Goal: Task Accomplishment & Management: Use online tool/utility

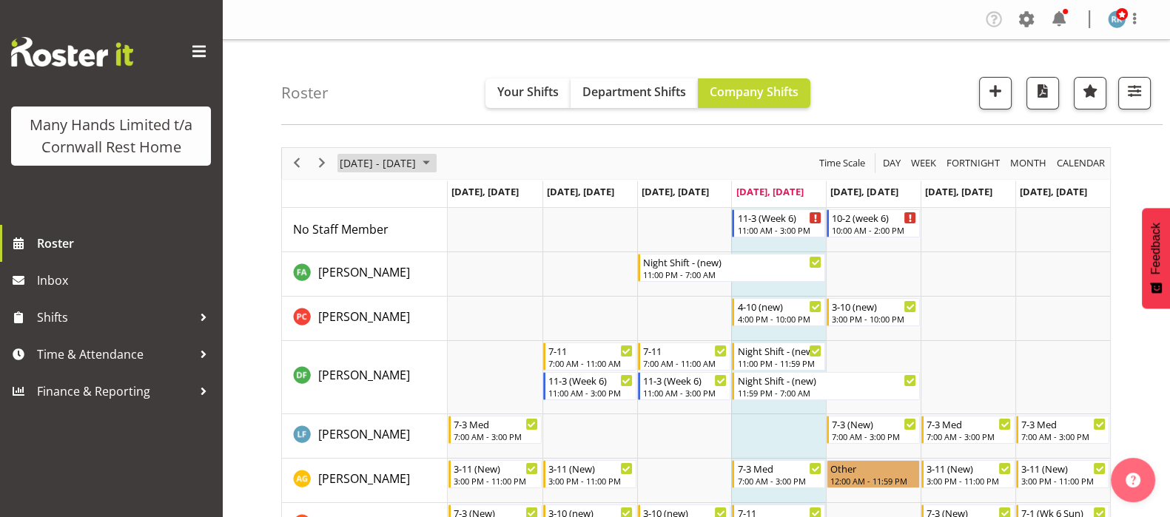
click at [435, 163] on span "August 2025" at bounding box center [426, 163] width 18 height 18
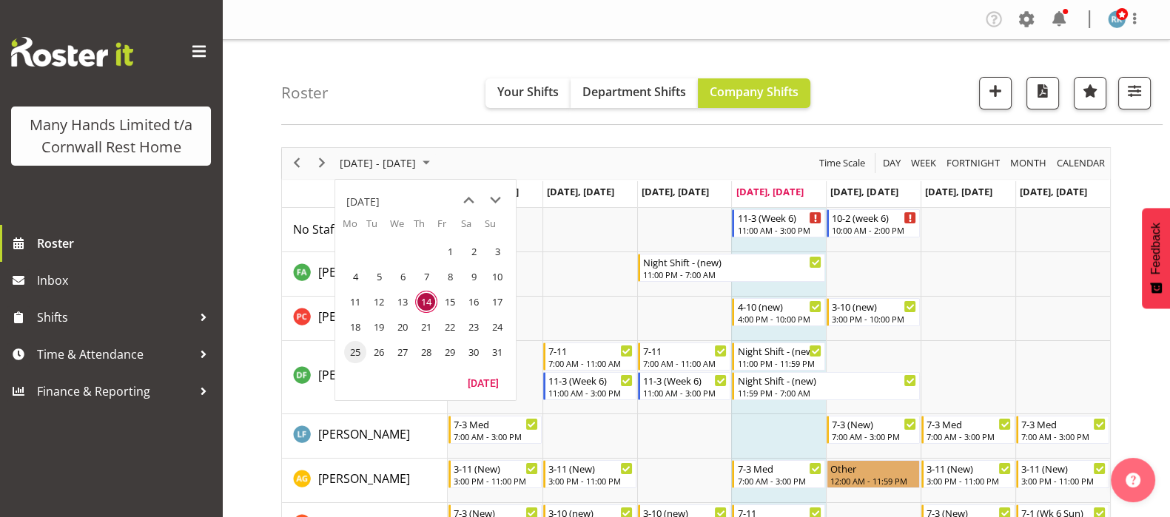
click at [353, 348] on span "25" at bounding box center [355, 352] width 22 height 22
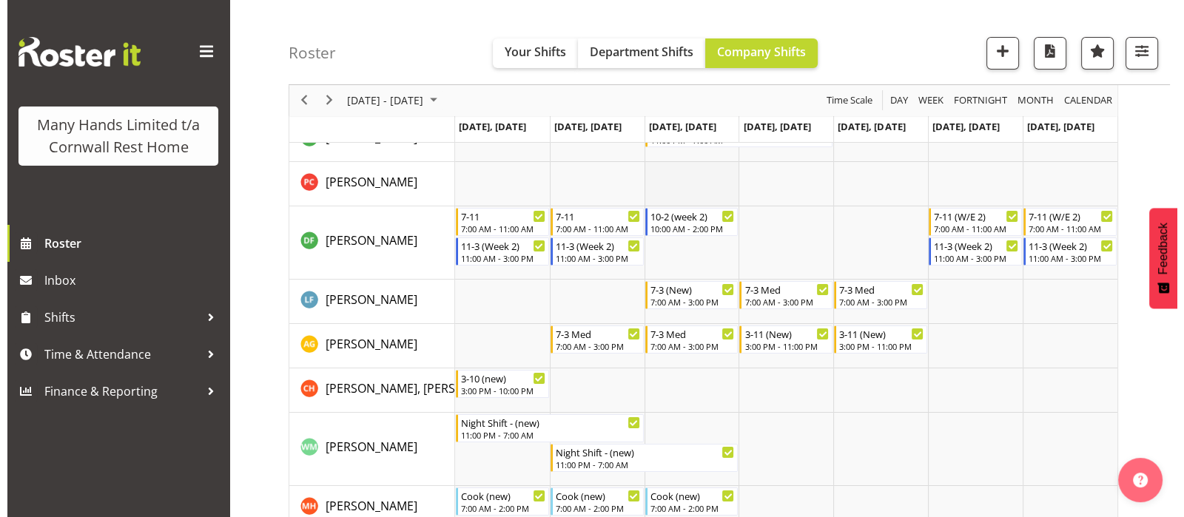
scroll to position [184, 0]
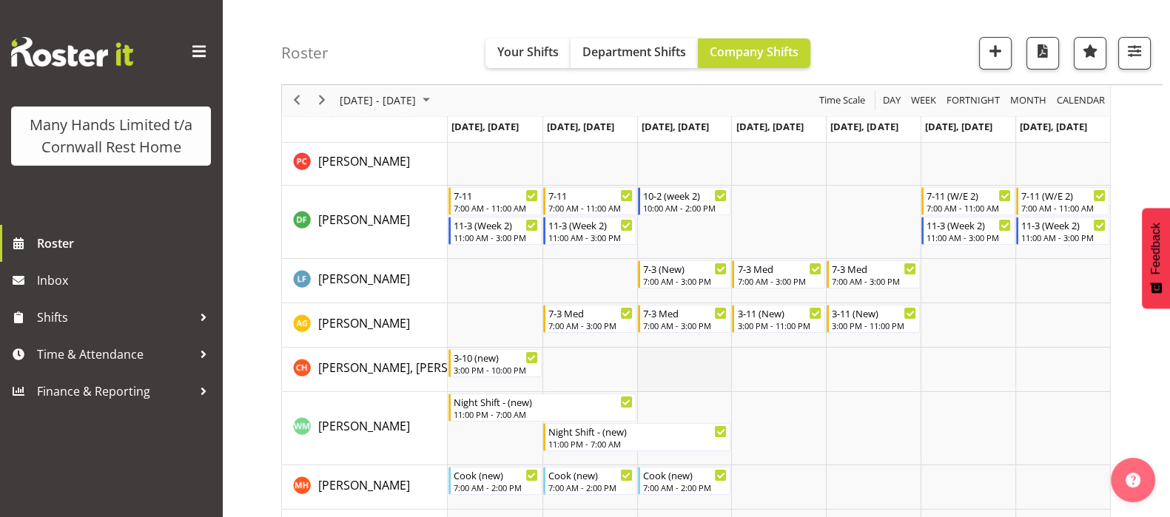
click at [678, 363] on td "Timeline Week of August 25, 2025" at bounding box center [684, 370] width 95 height 44
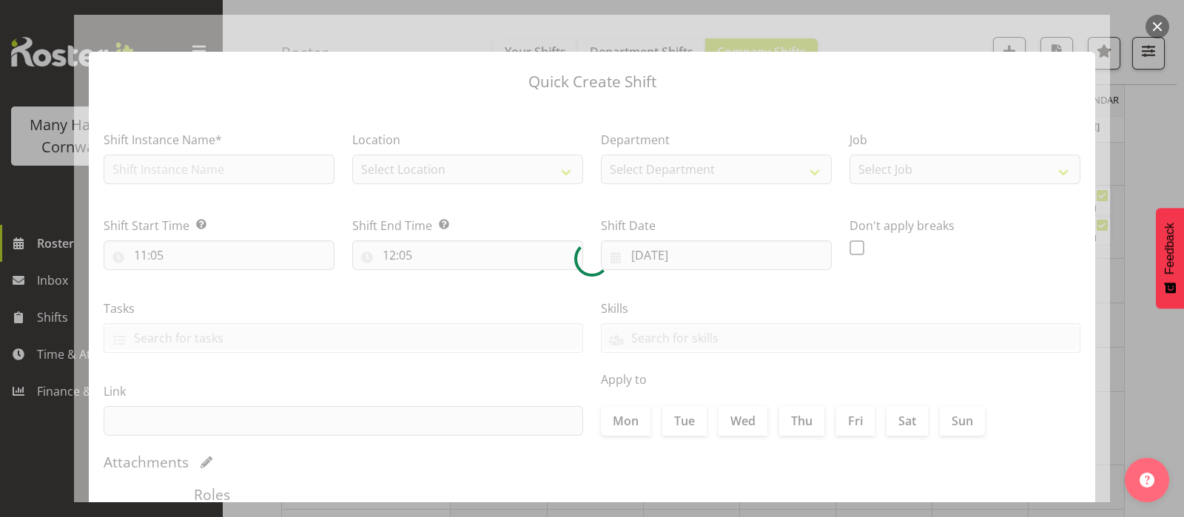
type input "27/08/2025"
checkbox input "true"
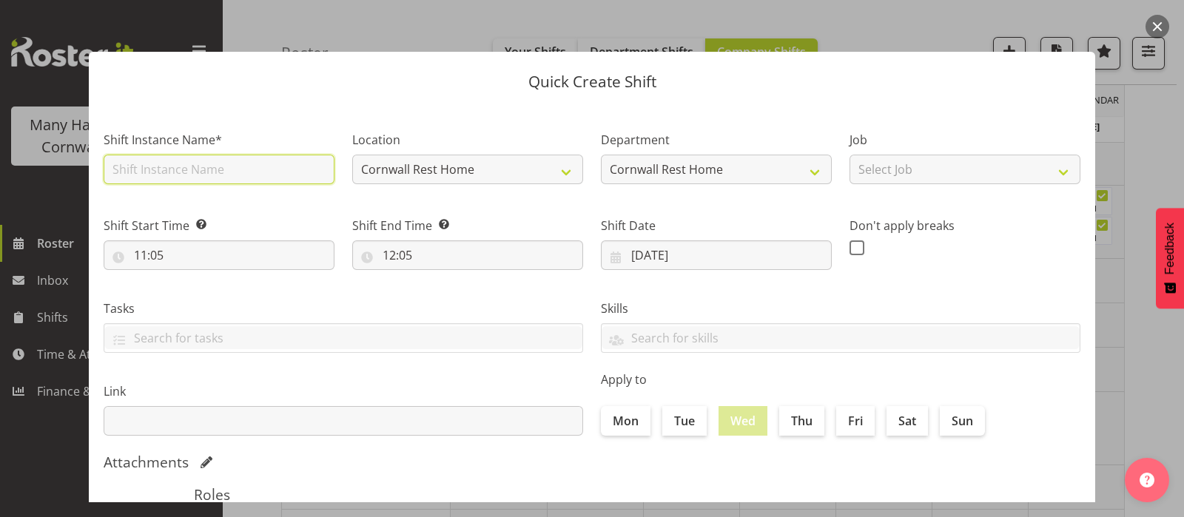
click at [124, 164] on input "text" at bounding box center [219, 170] width 231 height 30
type input "Orientation"
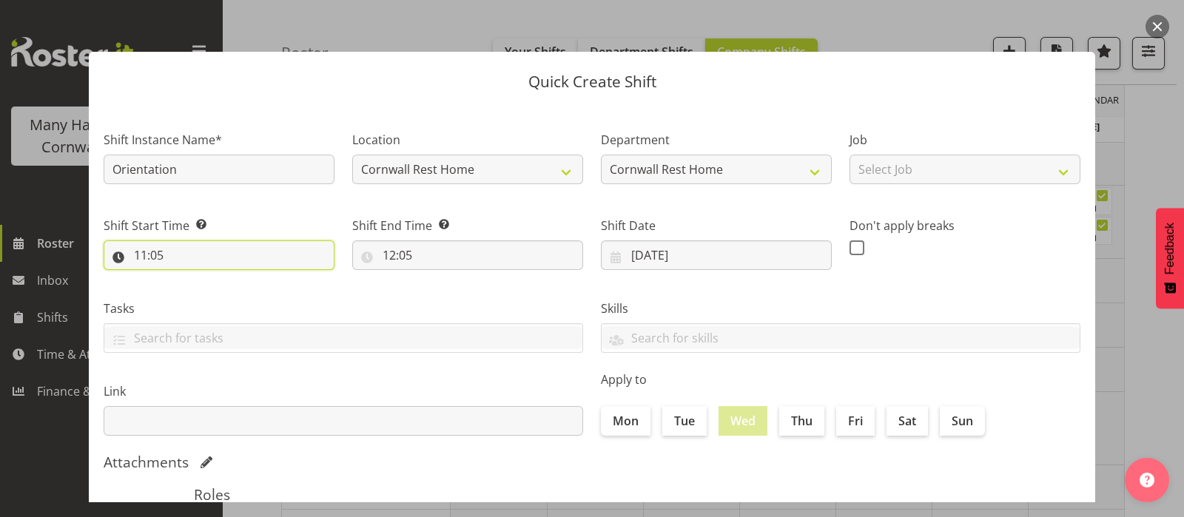
click at [149, 257] on input "11:05" at bounding box center [219, 255] width 231 height 30
click at [202, 294] on select "00 01 02 03 04 05 06 07 08 09 10 11 12 13 14 15 16 17 18 19 20 21 22 23" at bounding box center [204, 294] width 33 height 30
select select "9"
click at [188, 279] on select "00 01 02 03 04 05 06 07 08 09 10 11 12 13 14 15 16 17 18 19 20 21 22 23" at bounding box center [204, 294] width 33 height 30
type input "09:05"
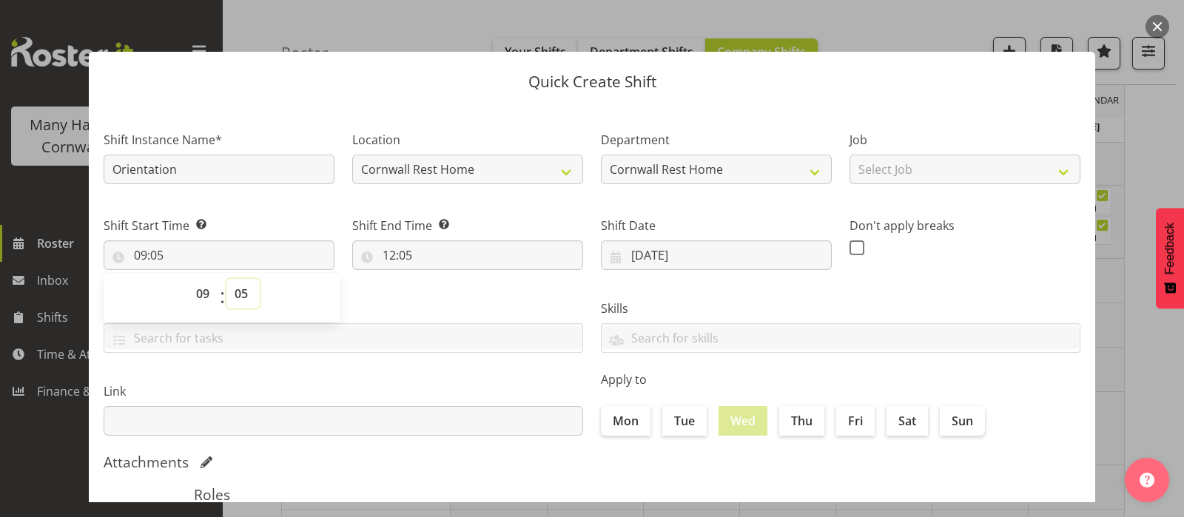
click at [247, 297] on select "00 01 02 03 04 05 06 07 08 09 10 11 12 13 14 15 16 17 18 19 20 21 22 23 24 25 2…" at bounding box center [242, 294] width 33 height 30
select select "30"
type input "09:30"
click at [382, 252] on input "12:05" at bounding box center [467, 255] width 231 height 30
click at [449, 294] on select "00 01 02 03 04 05 06 07 08 09 10 11 12 13 14 15 16 17 18 19 20 21 22 23" at bounding box center [452, 294] width 33 height 30
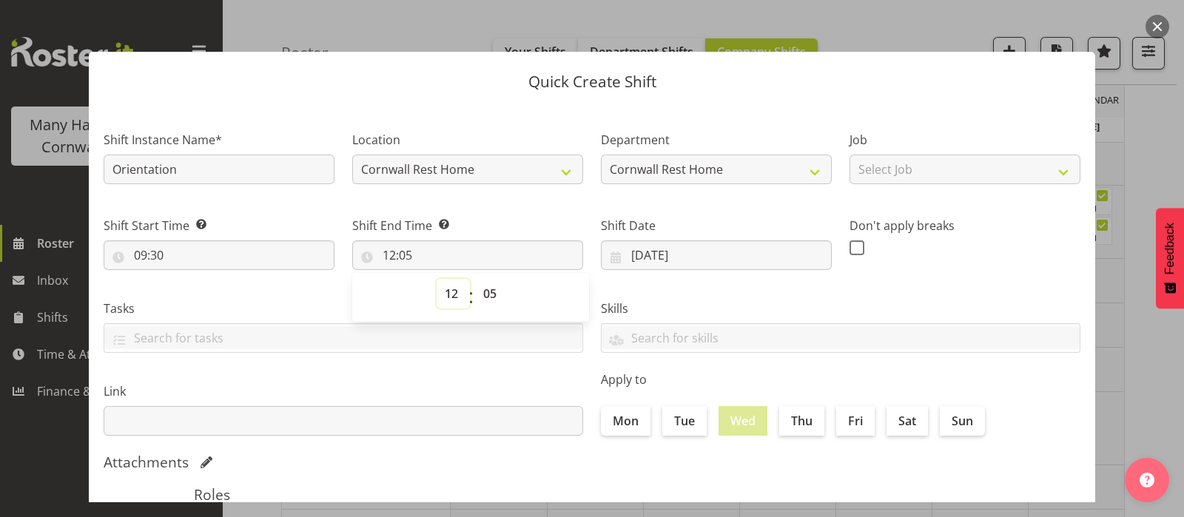
select select "16"
click at [436, 279] on select "00 01 02 03 04 05 06 07 08 09 10 11 12 13 14 15 16 17 18 19 20 21 22 23" at bounding box center [452, 294] width 33 height 30
type input "16:05"
click at [487, 294] on select "00 01 02 03 04 05 06 07 08 09 10 11 12 13 14 15 16 17 18 19 20 21 22 23 24 25 2…" at bounding box center [491, 294] width 33 height 30
select select "0"
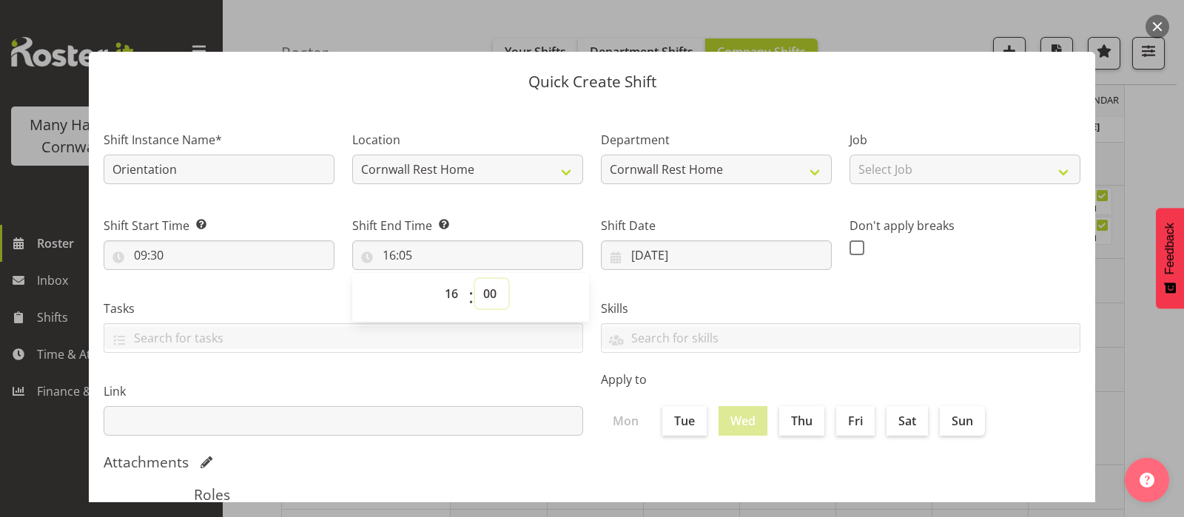
click at [475, 279] on select "00 01 02 03 04 05 06 07 08 09 10 11 12 13 14 15 16 17 18 19 20 21 22 23 24 25 2…" at bounding box center [491, 294] width 33 height 30
type input "16:00"
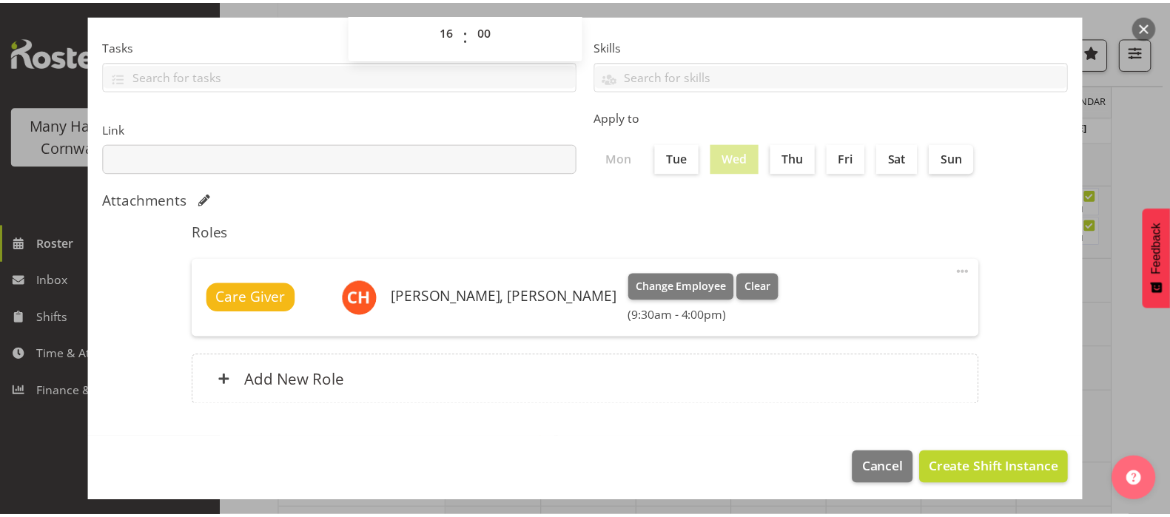
scroll to position [266, 0]
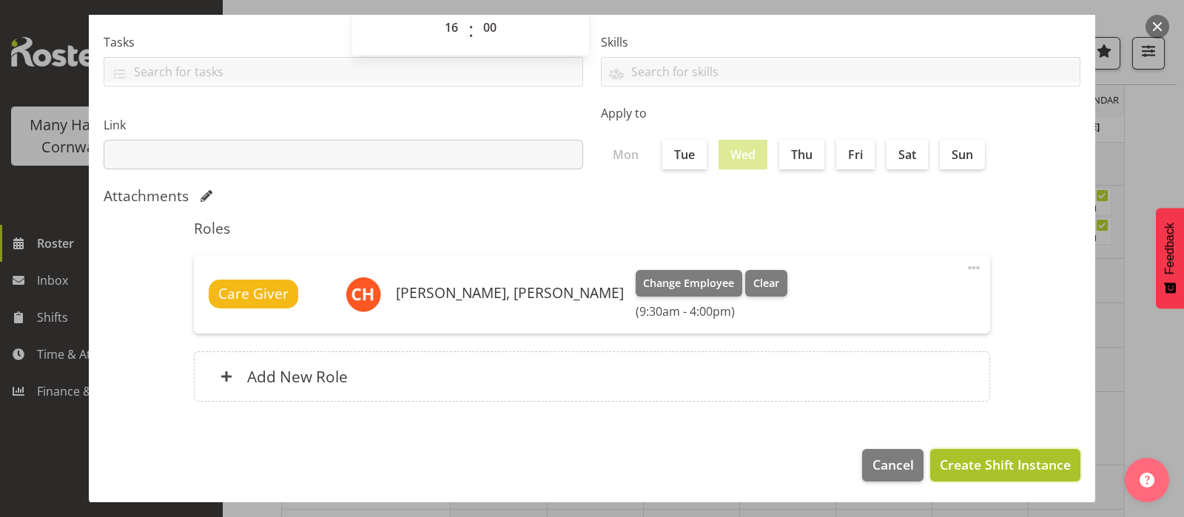
click at [965, 464] on span "Create Shift Instance" at bounding box center [1004, 464] width 131 height 19
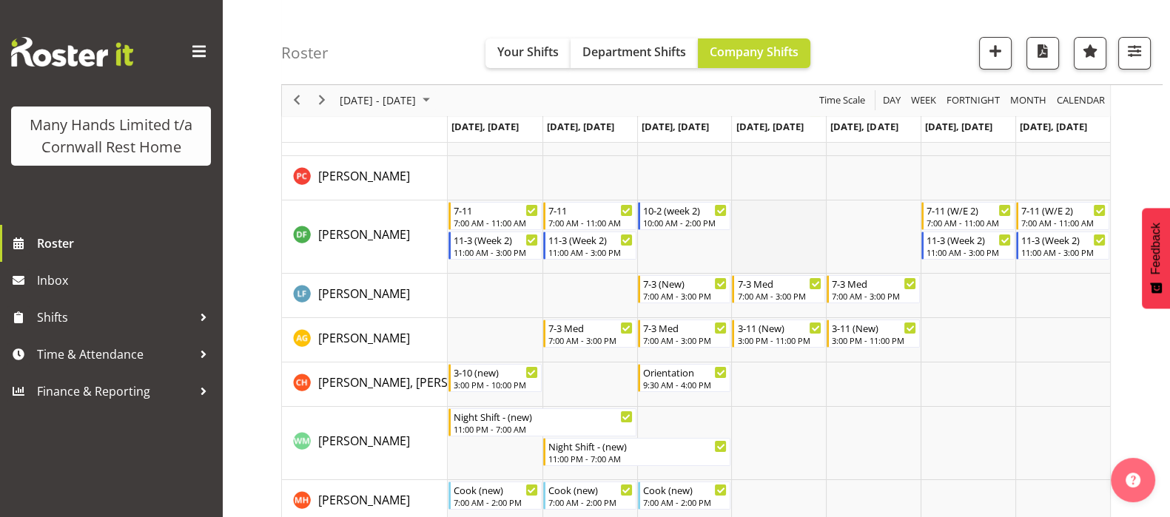
scroll to position [0, 0]
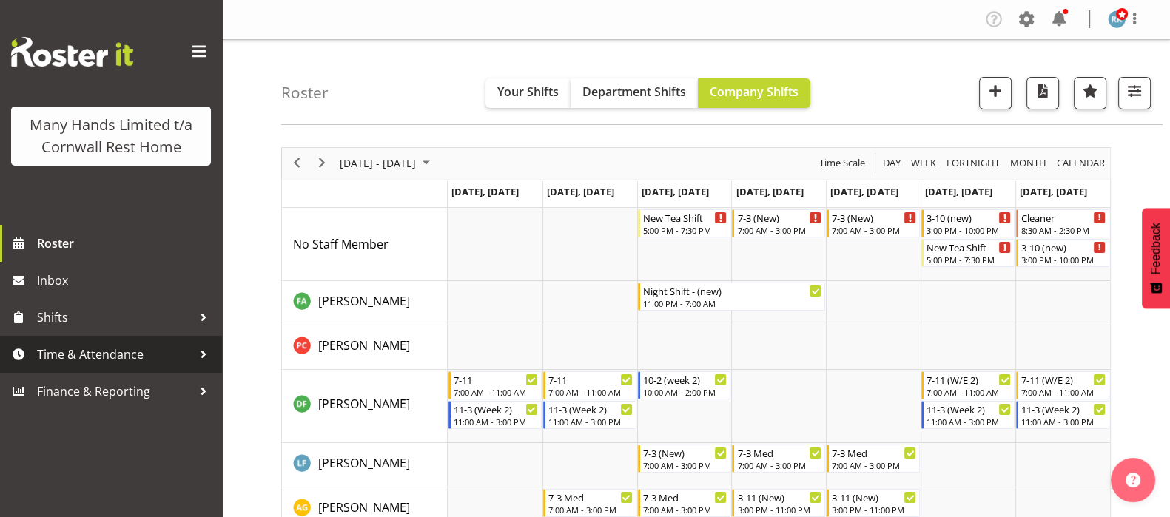
click at [68, 347] on span "Time & Attendance" at bounding box center [114, 354] width 155 height 22
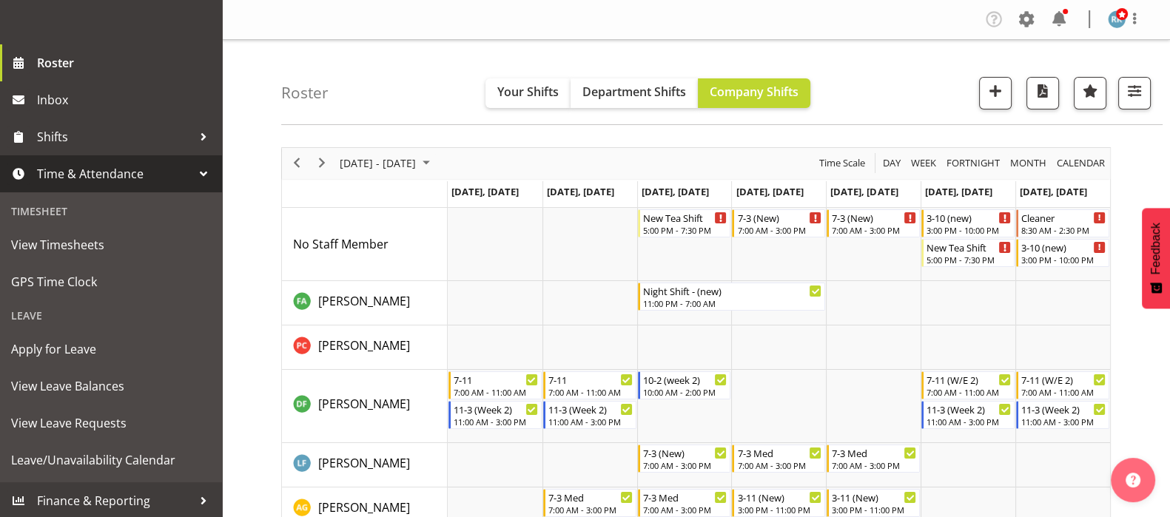
scroll to position [204, 0]
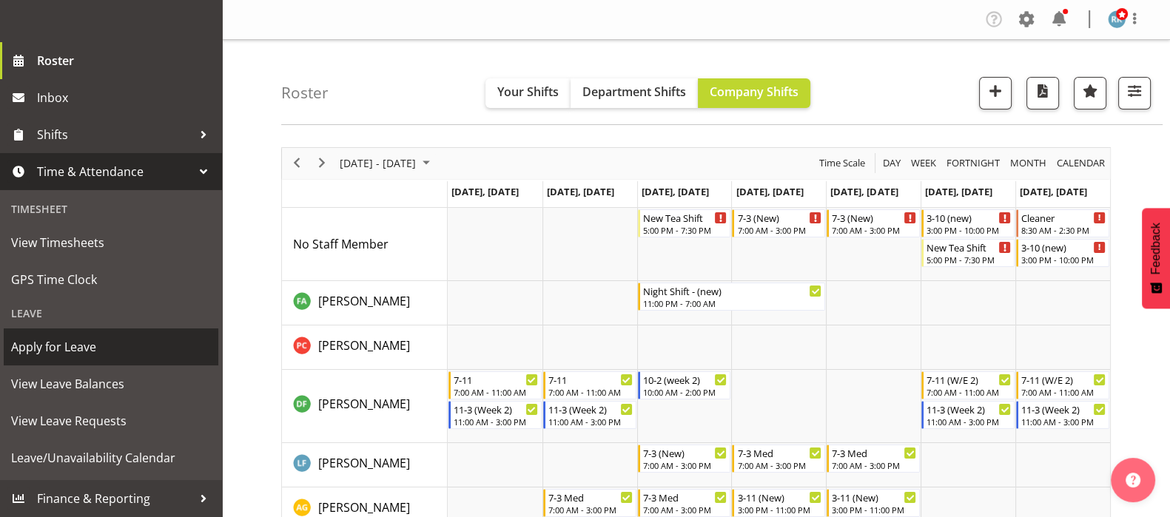
click at [45, 346] on span "Apply for Leave" at bounding box center [111, 347] width 200 height 22
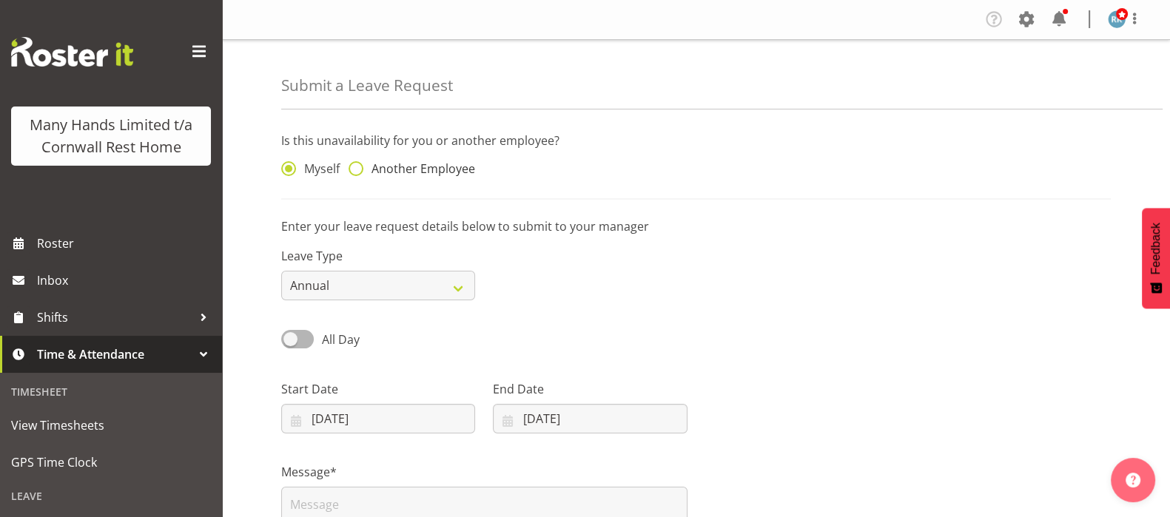
click at [355, 172] on span at bounding box center [355, 168] width 15 height 15
click at [355, 172] on input "Another Employee" at bounding box center [353, 169] width 10 height 10
radio input "true"
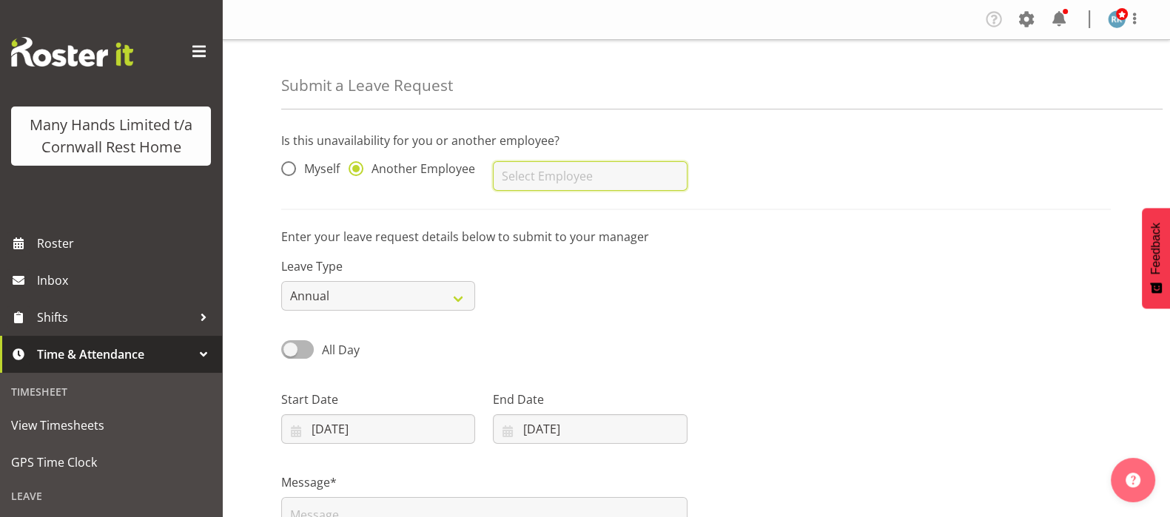
click at [509, 183] on input "text" at bounding box center [590, 176] width 194 height 30
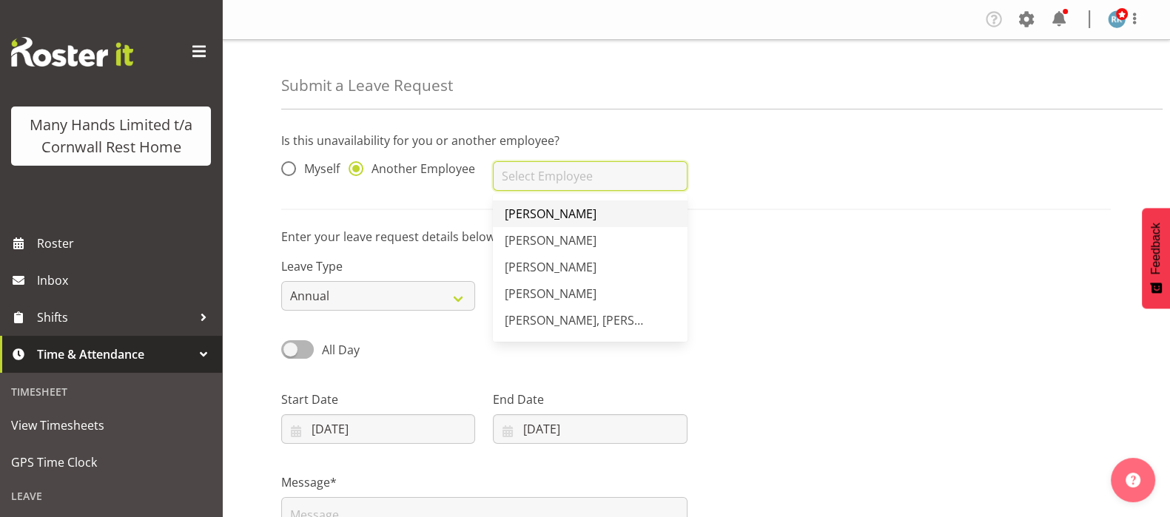
scroll to position [92, 0]
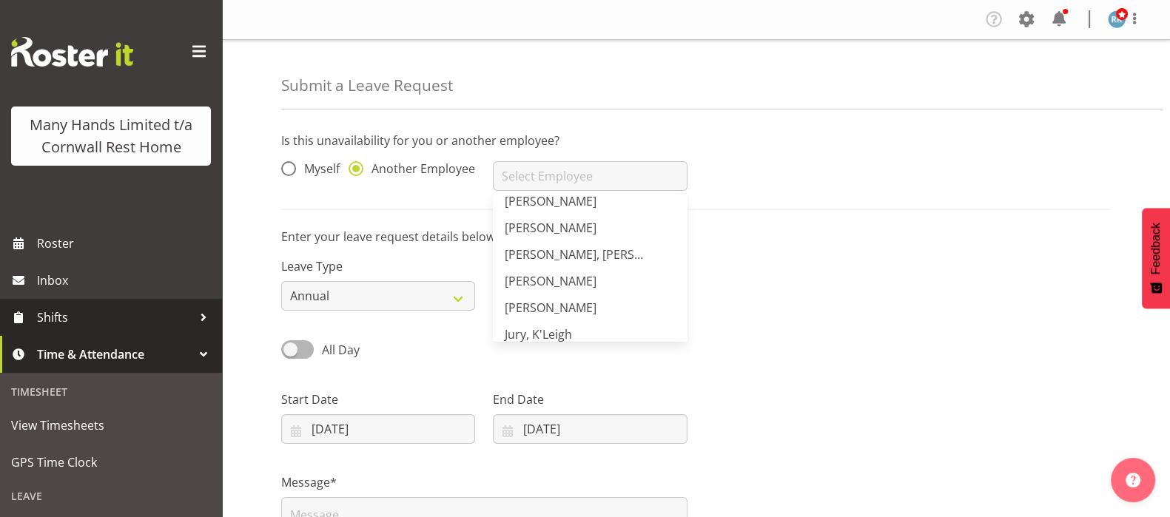
click at [49, 328] on span "Shifts" at bounding box center [114, 317] width 155 height 22
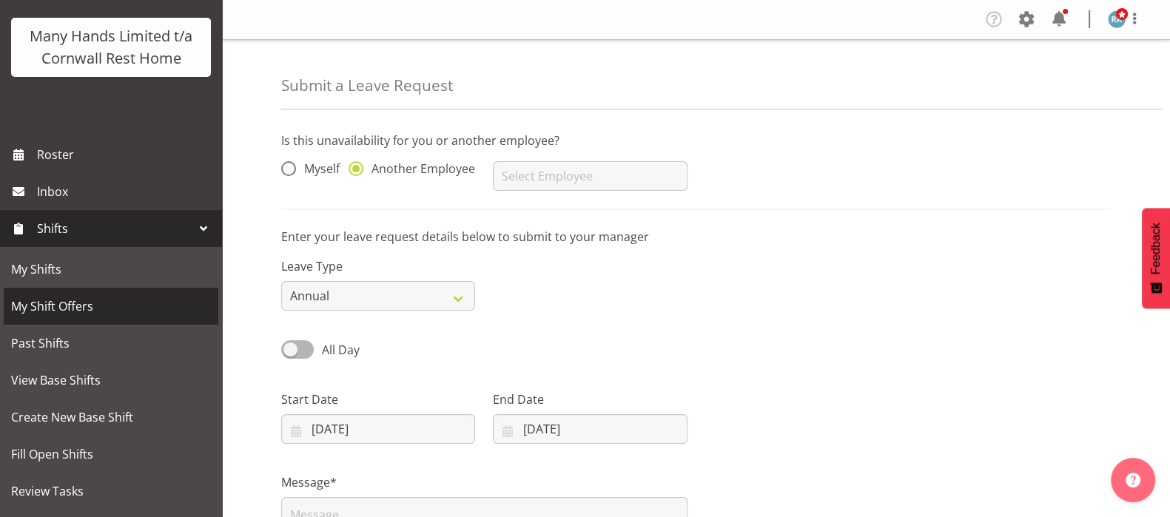
scroll to position [255, 0]
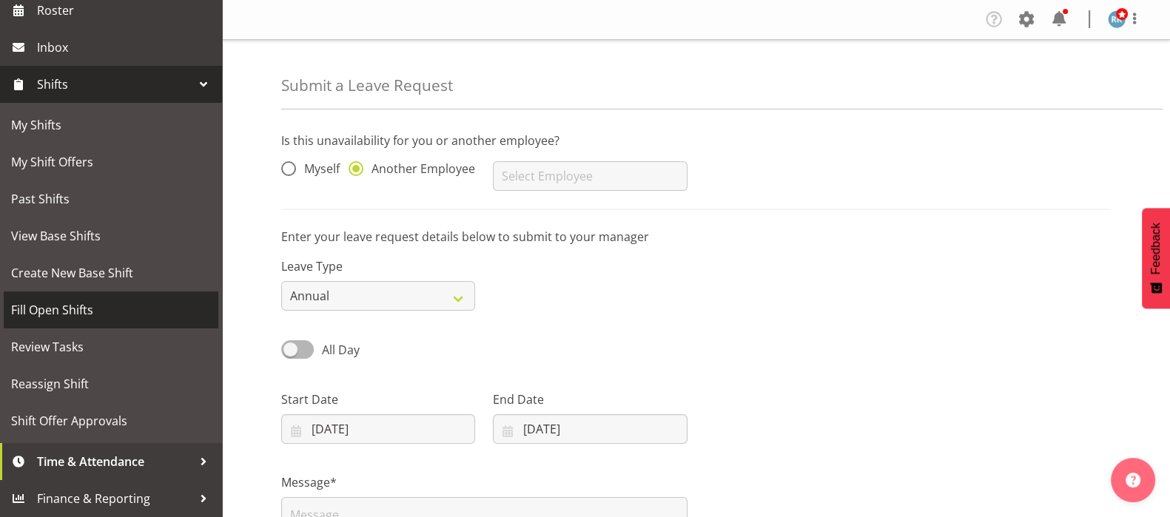
click at [48, 310] on span "Fill Open Shifts" at bounding box center [111, 310] width 200 height 22
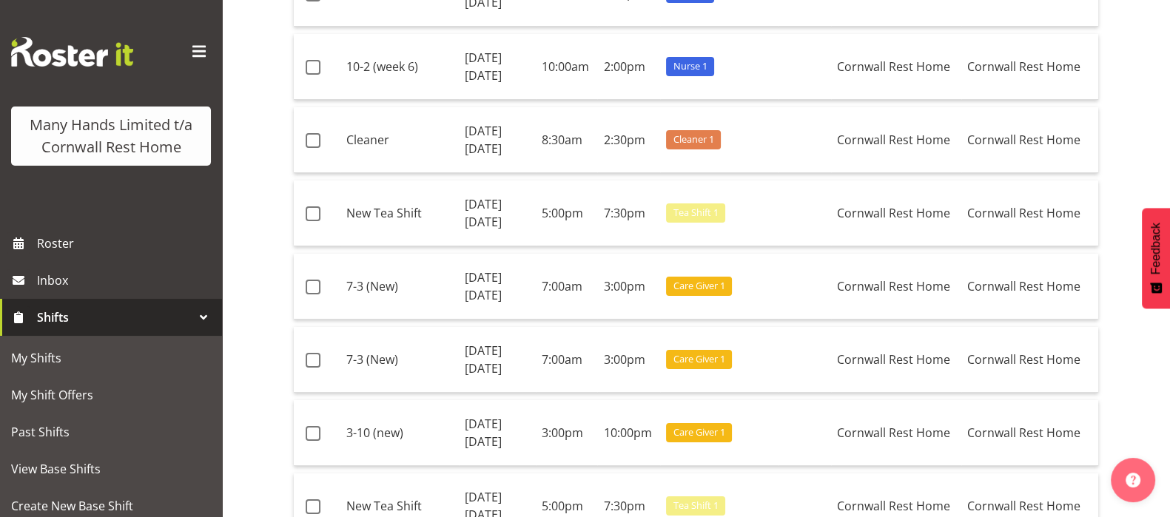
scroll to position [369, 0]
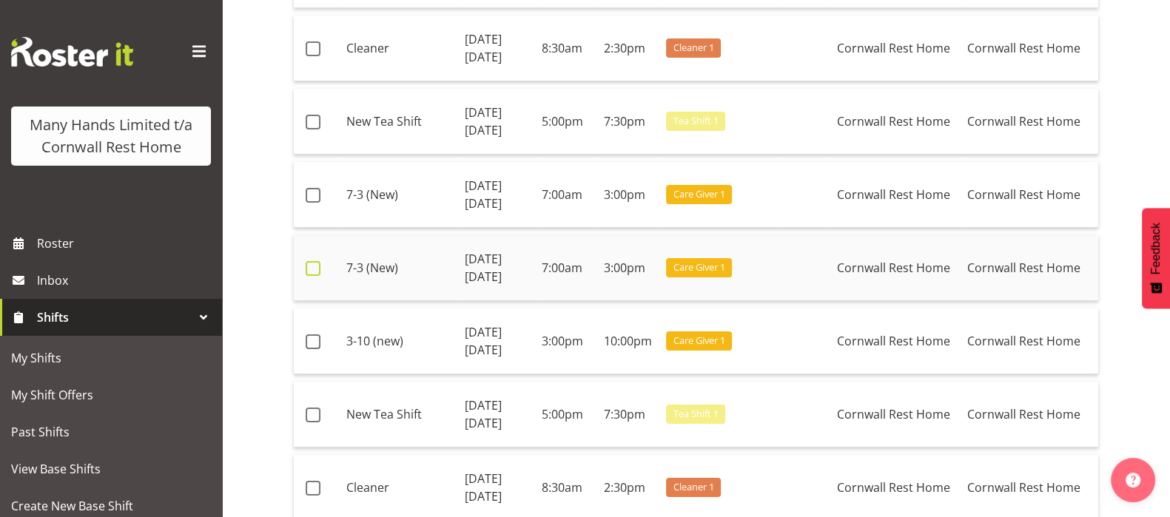
click at [315, 263] on span at bounding box center [313, 268] width 15 height 15
checkbox input "true"
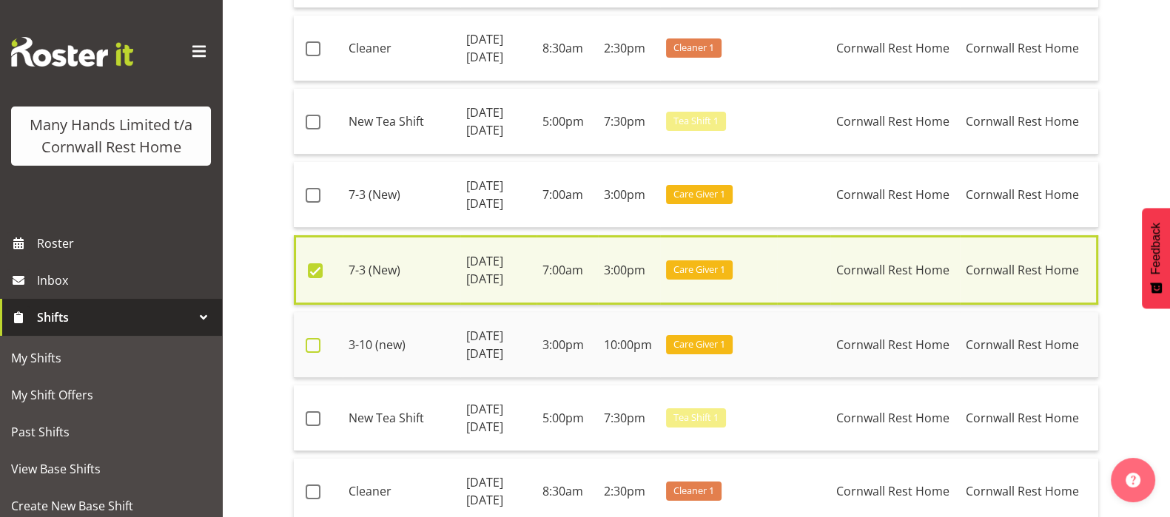
click at [315, 345] on span at bounding box center [313, 345] width 15 height 15
checkbox input "true"
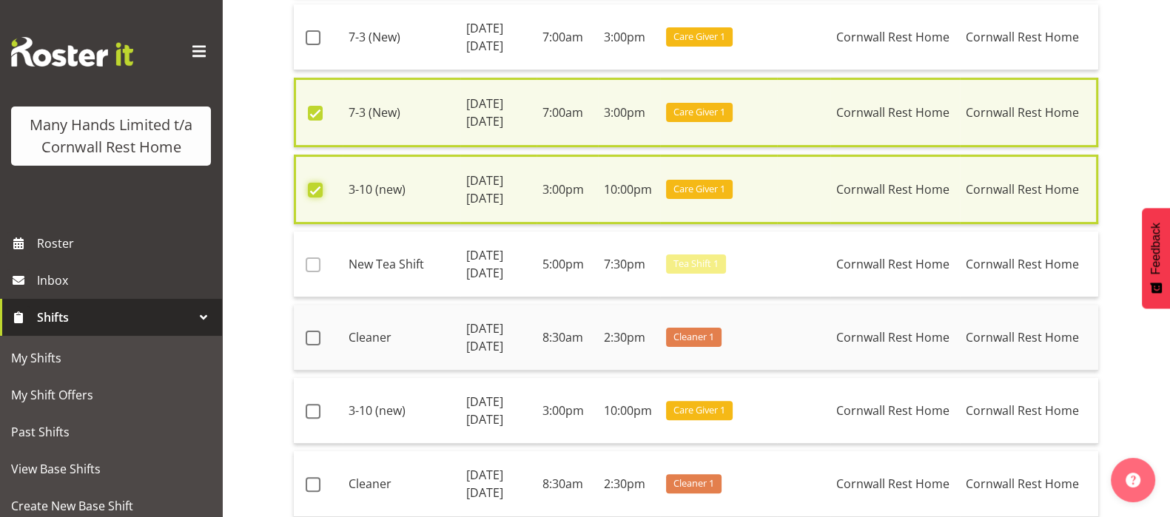
scroll to position [555, 0]
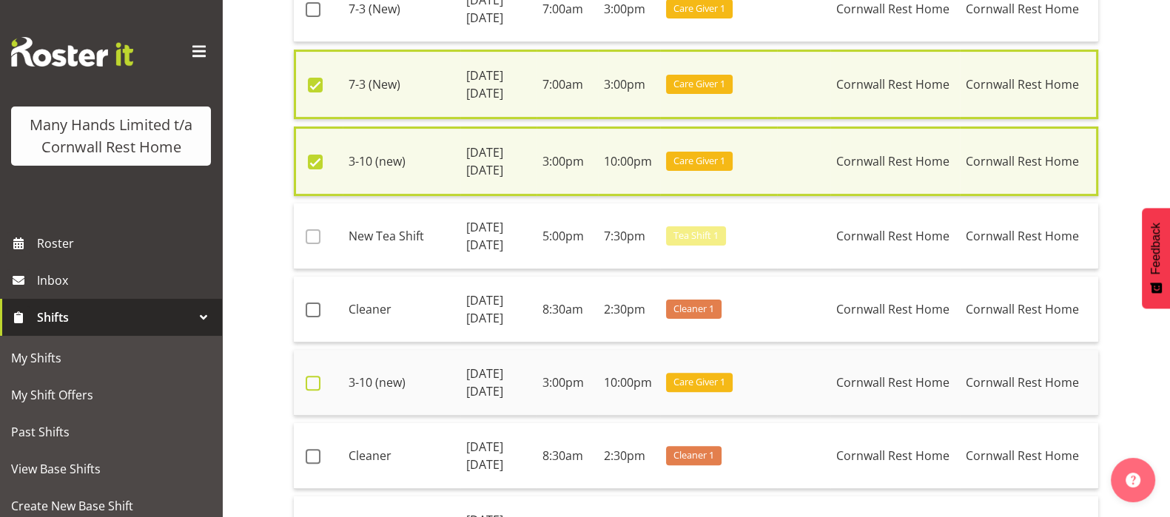
click at [311, 385] on span at bounding box center [313, 383] width 15 height 15
checkbox input "true"
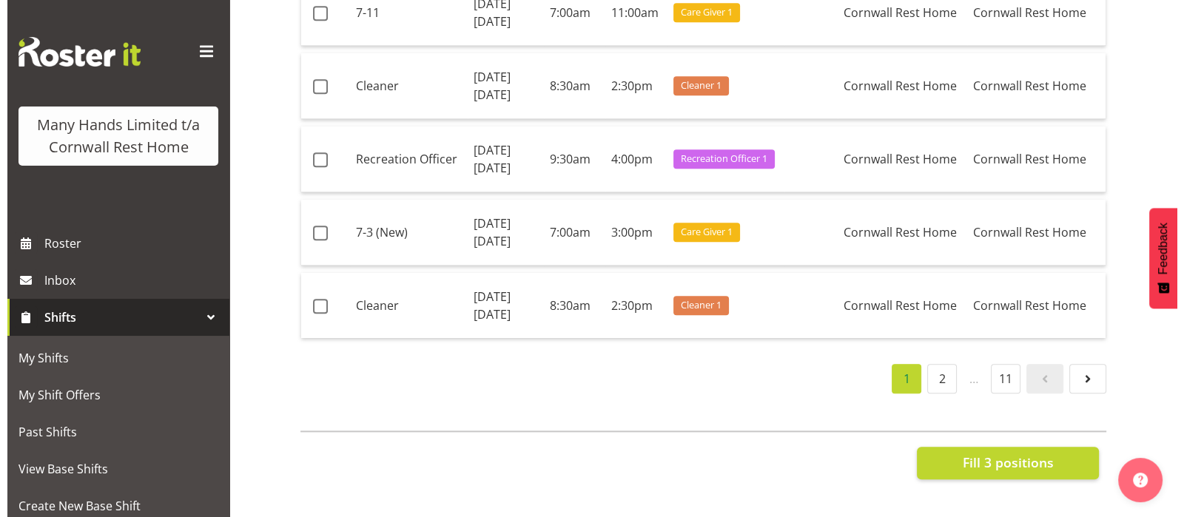
scroll to position [2108, 0]
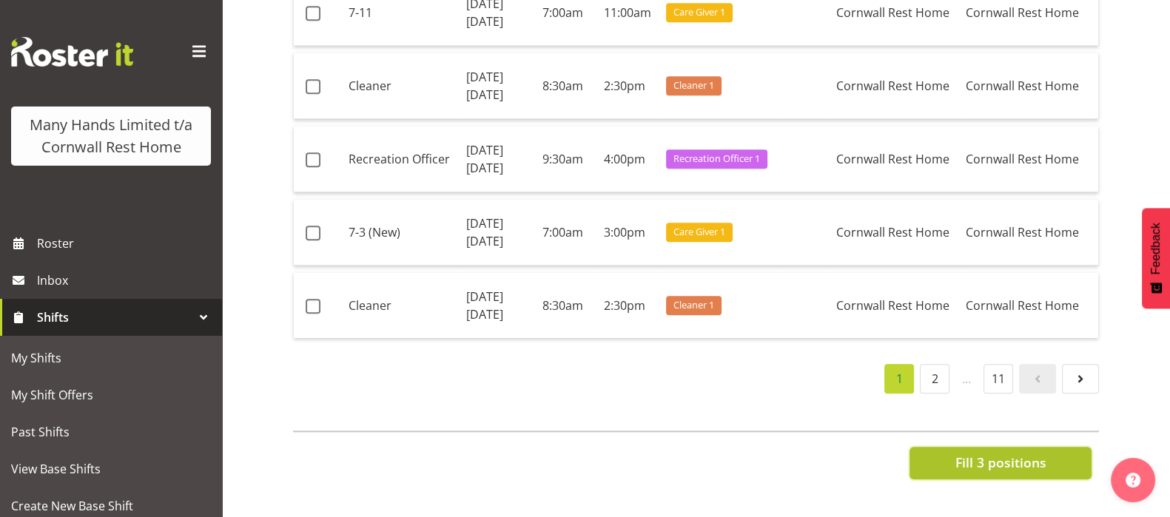
click at [999, 453] on span "Fill 3 positions" at bounding box center [999, 462] width 91 height 19
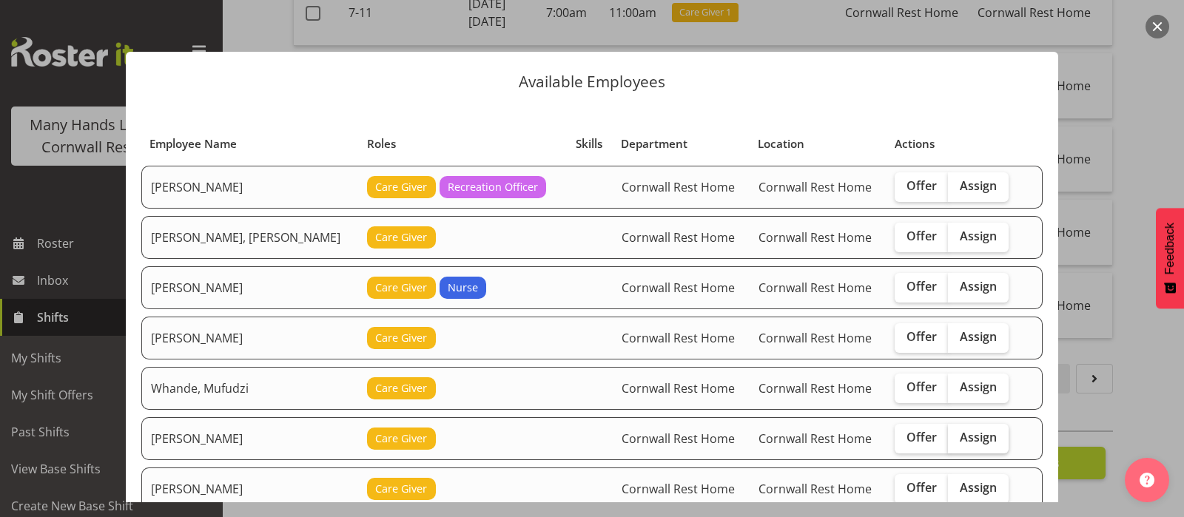
click at [969, 434] on span "Assign" at bounding box center [977, 437] width 37 height 15
click at [957, 434] on input "Assign" at bounding box center [953, 438] width 10 height 10
checkbox input "true"
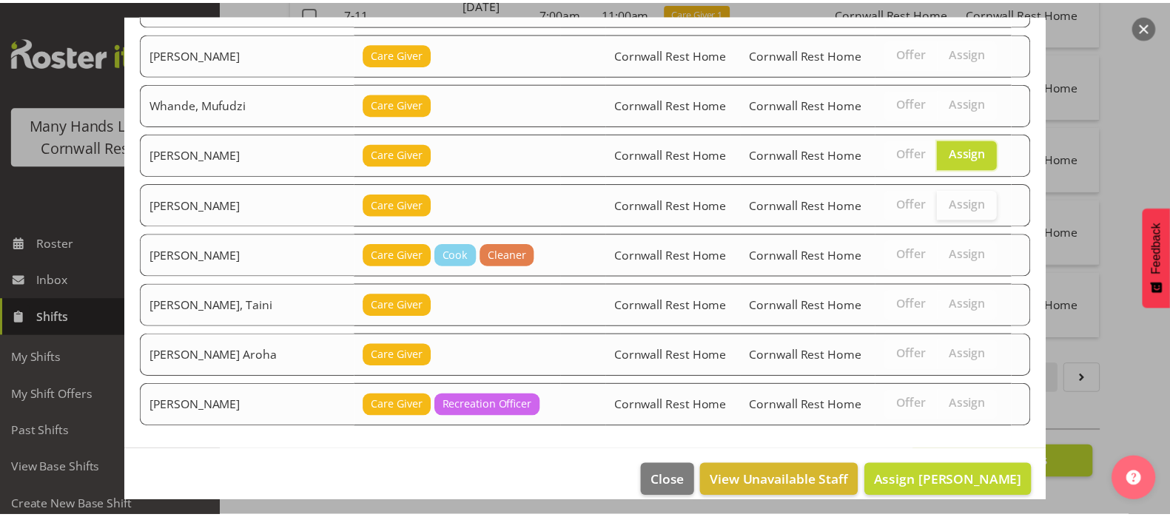
scroll to position [298, 0]
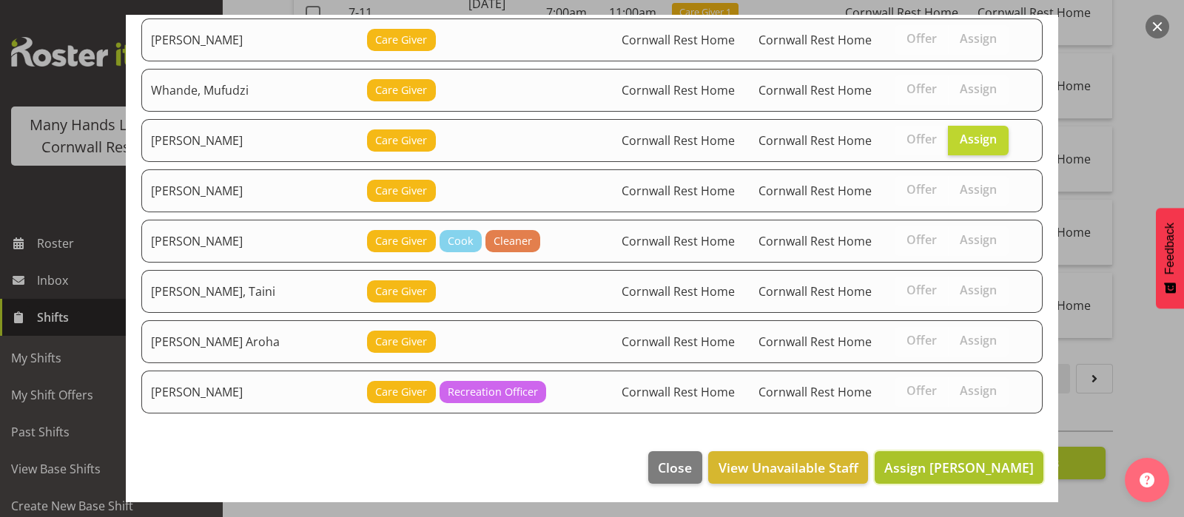
click at [965, 464] on span "Assign [PERSON_NAME]" at bounding box center [958, 468] width 149 height 18
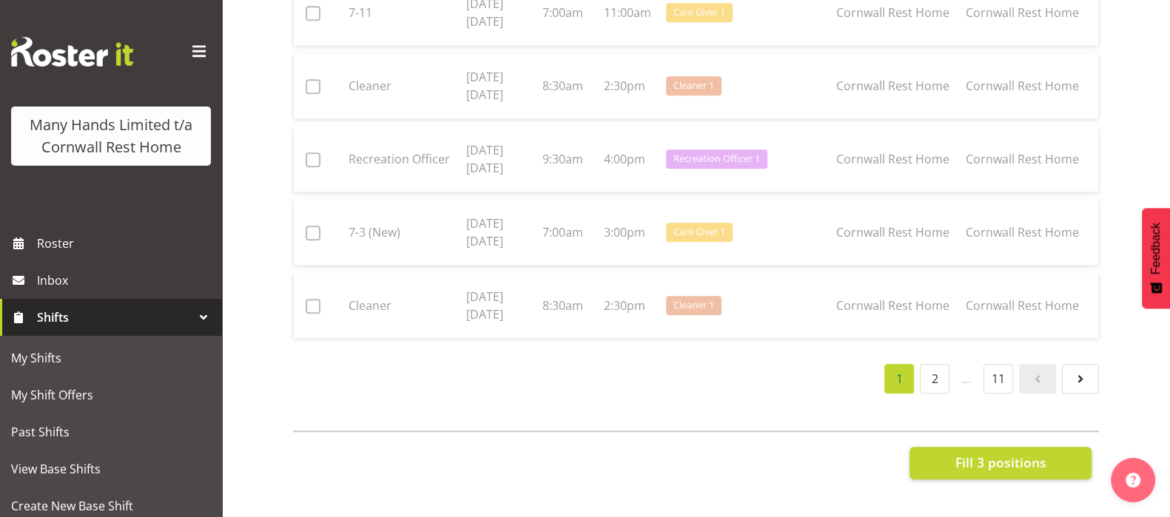
checkbox input "false"
